Goal: Navigation & Orientation: Find specific page/section

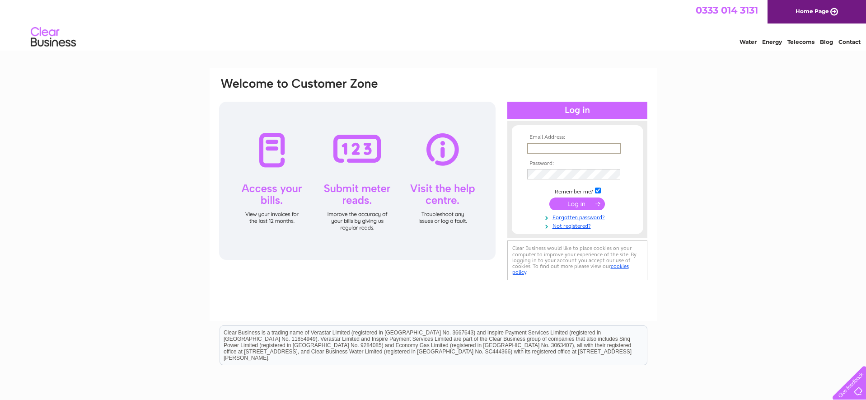
drag, startPoint x: 597, startPoint y: 148, endPoint x: 596, endPoint y: 137, distance: 10.6
click at [597, 148] on input "text" at bounding box center [574, 148] width 94 height 11
type input "aden.hynes@hotmail.com"
click at [592, 201] on input "submit" at bounding box center [578, 203] width 56 height 13
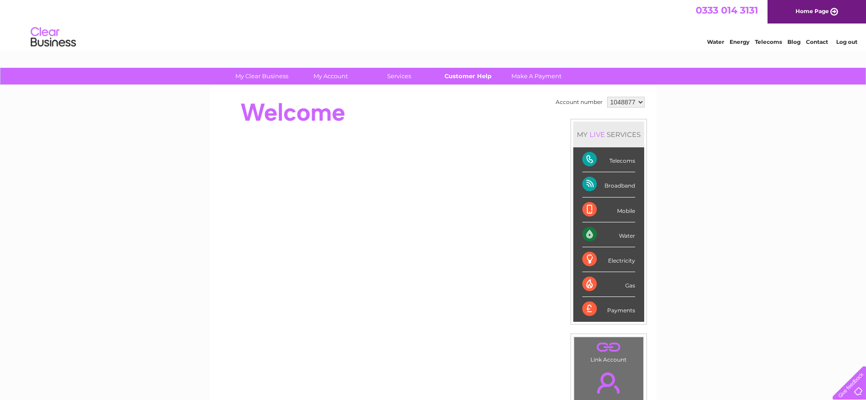
click at [482, 76] on link "Customer Help" at bounding box center [468, 76] width 75 height 17
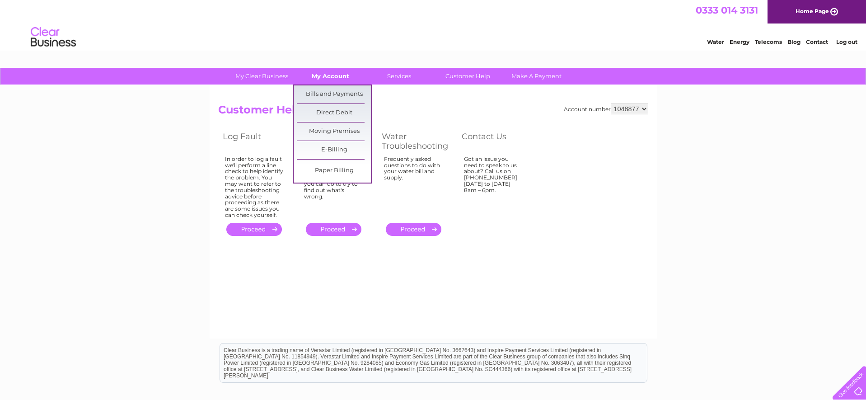
click at [335, 73] on link "My Account" at bounding box center [330, 76] width 75 height 17
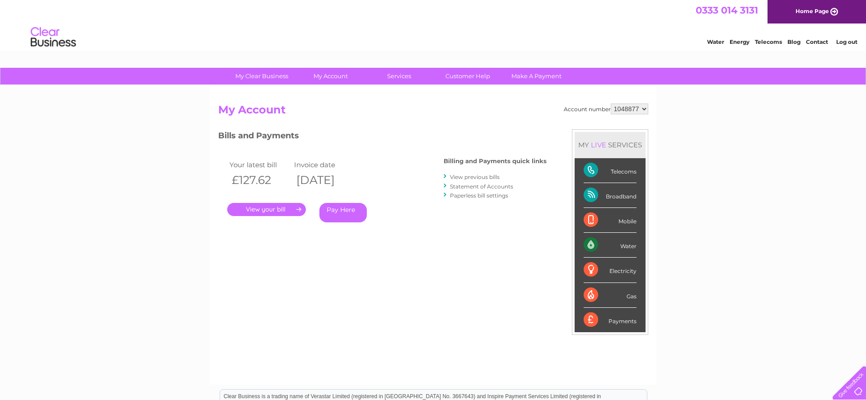
click at [840, 41] on link "Log out" at bounding box center [847, 41] width 21 height 7
